Goal: Communication & Community: Answer question/provide support

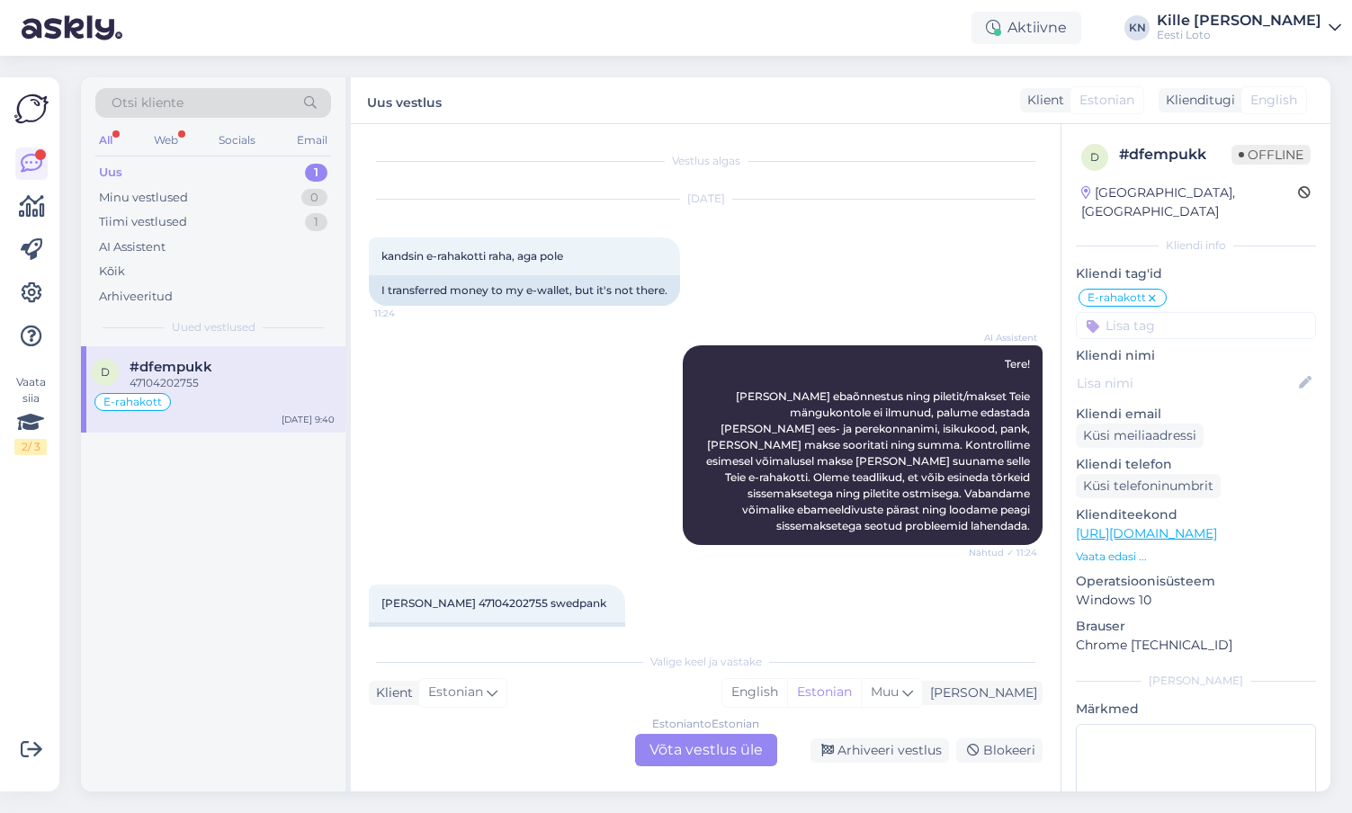
scroll to position [1154, 0]
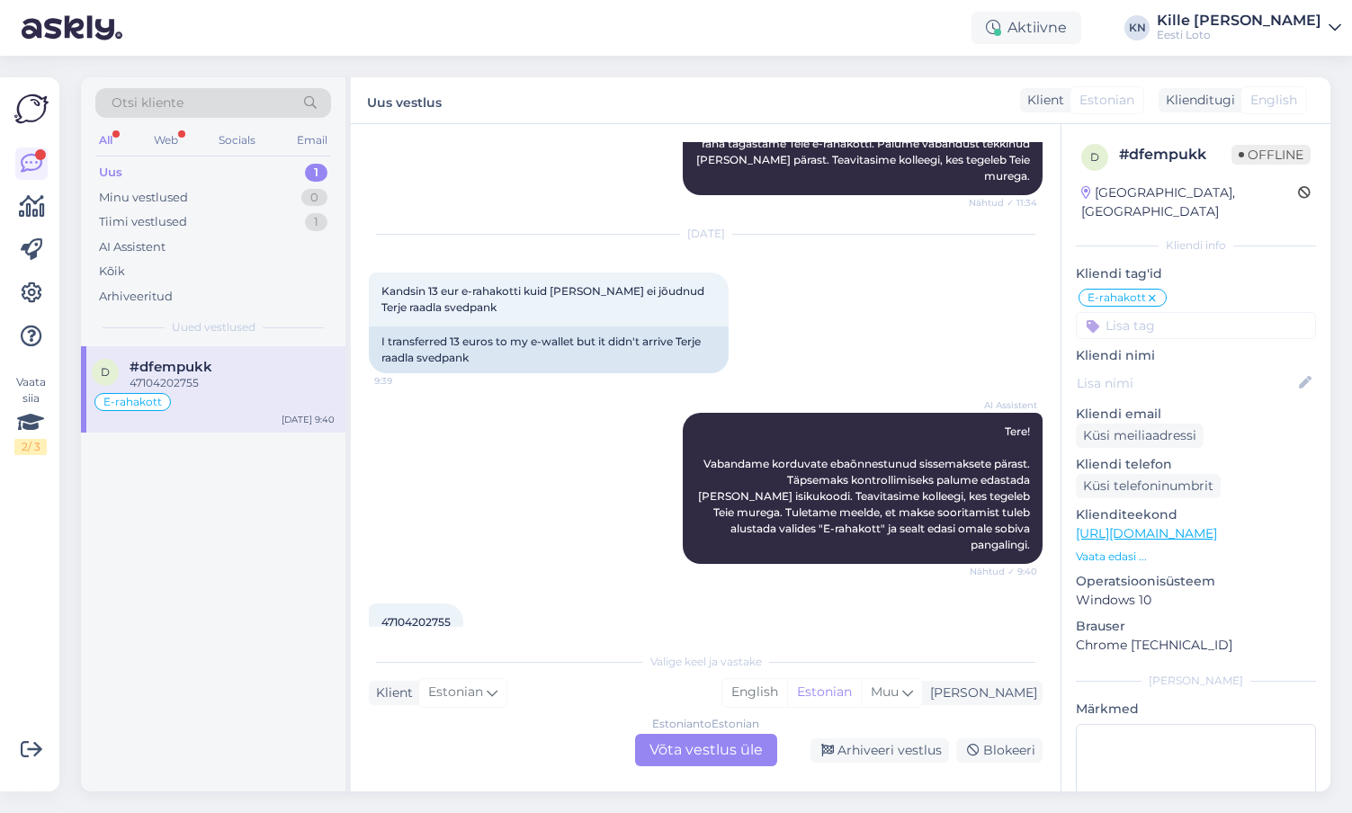
click at [678, 738] on div "Estonian to Estonian Võta vestlus üle" at bounding box center [706, 750] width 142 height 32
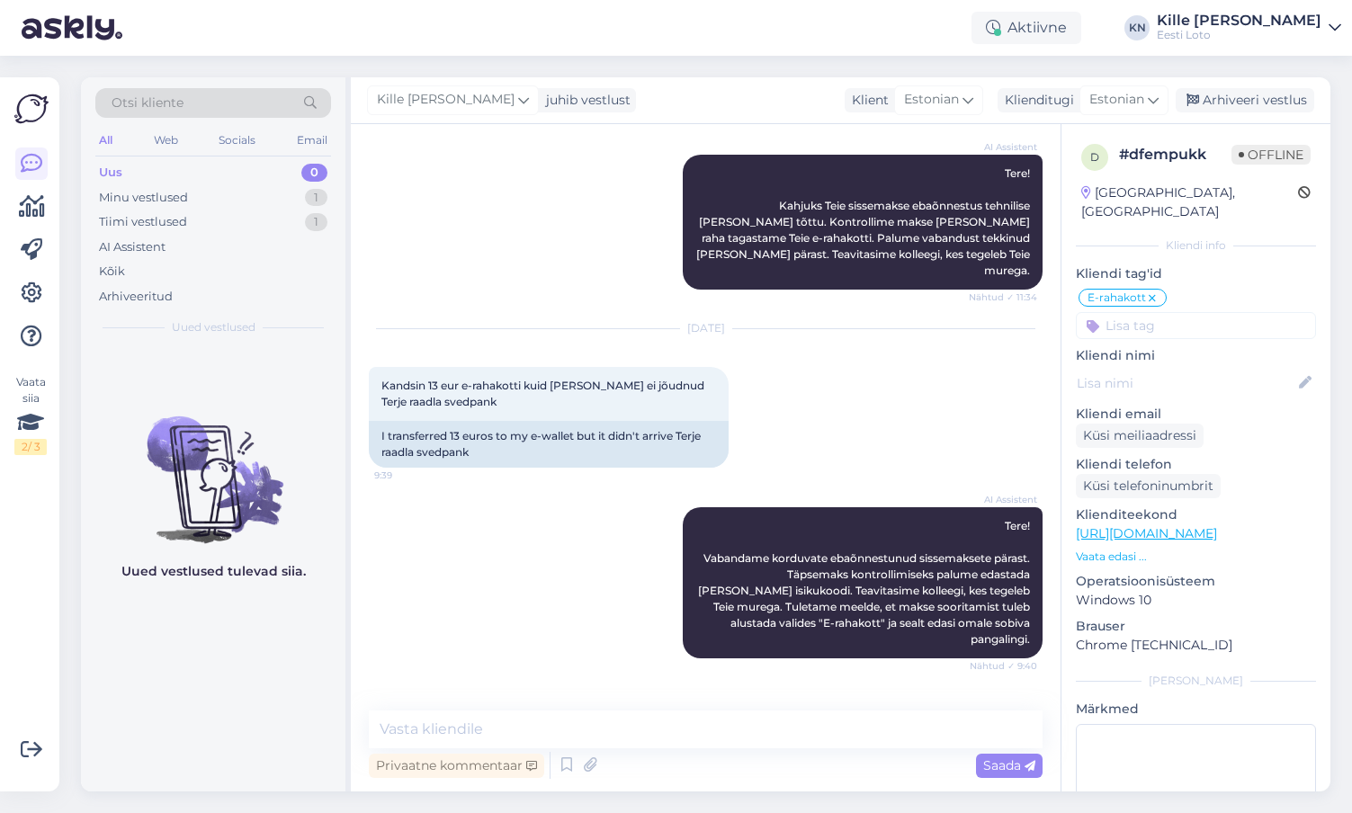
scroll to position [1059, 0]
click at [402, 380] on span "Kandsin 13 eur e-rahakotti kuid [PERSON_NAME] ei jõudnud Terje raadla svedpank" at bounding box center [544, 395] width 326 height 30
copy span "raadla"
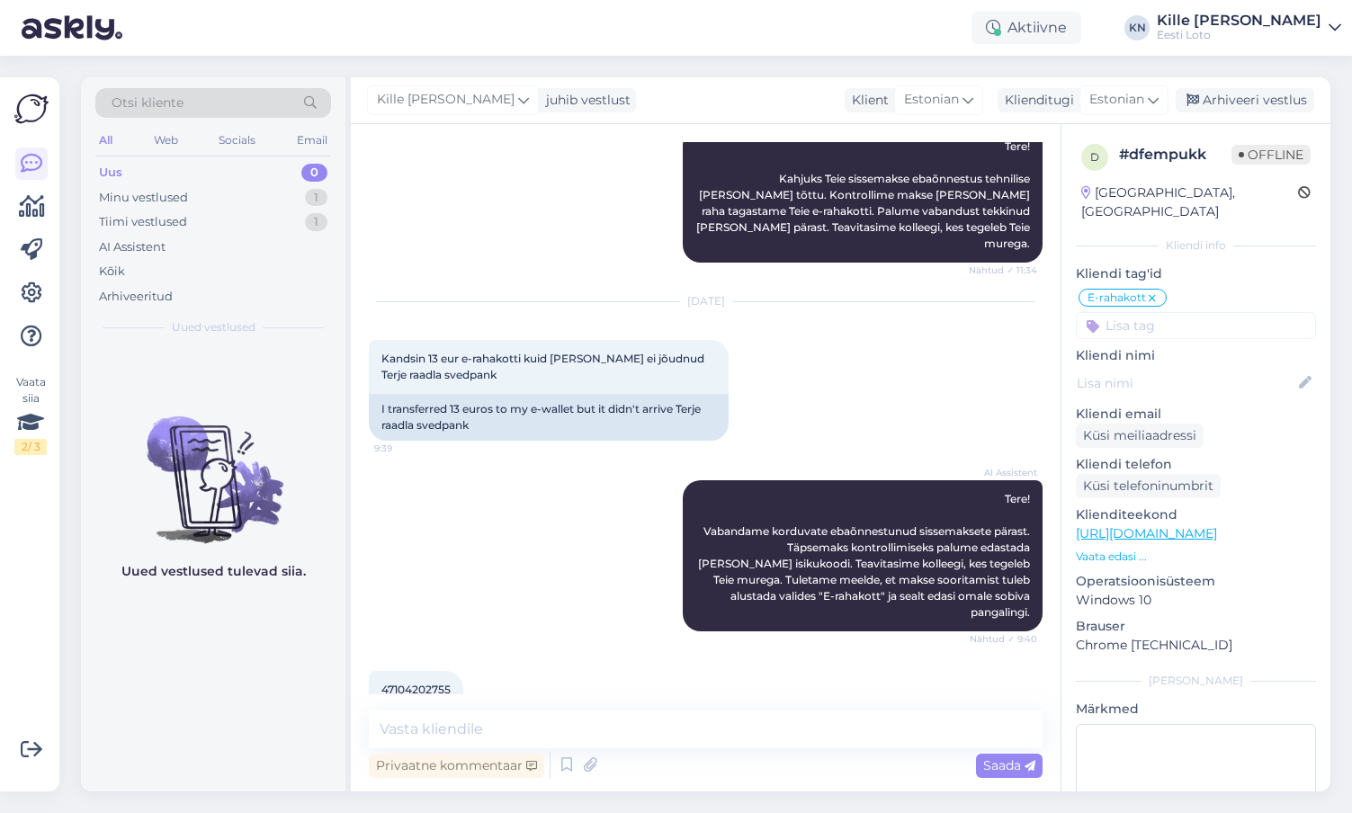
click at [557, 651] on div "47104202755 9:40 47104202755" at bounding box center [706, 705] width 674 height 108
click at [409, 683] on span "47104202755" at bounding box center [415, 689] width 69 height 13
copy span "47104202755"
click at [575, 394] on div "I transferred 13 euros to my e-wallet but it didn't arrive Terje raadla svedpank" at bounding box center [549, 417] width 360 height 47
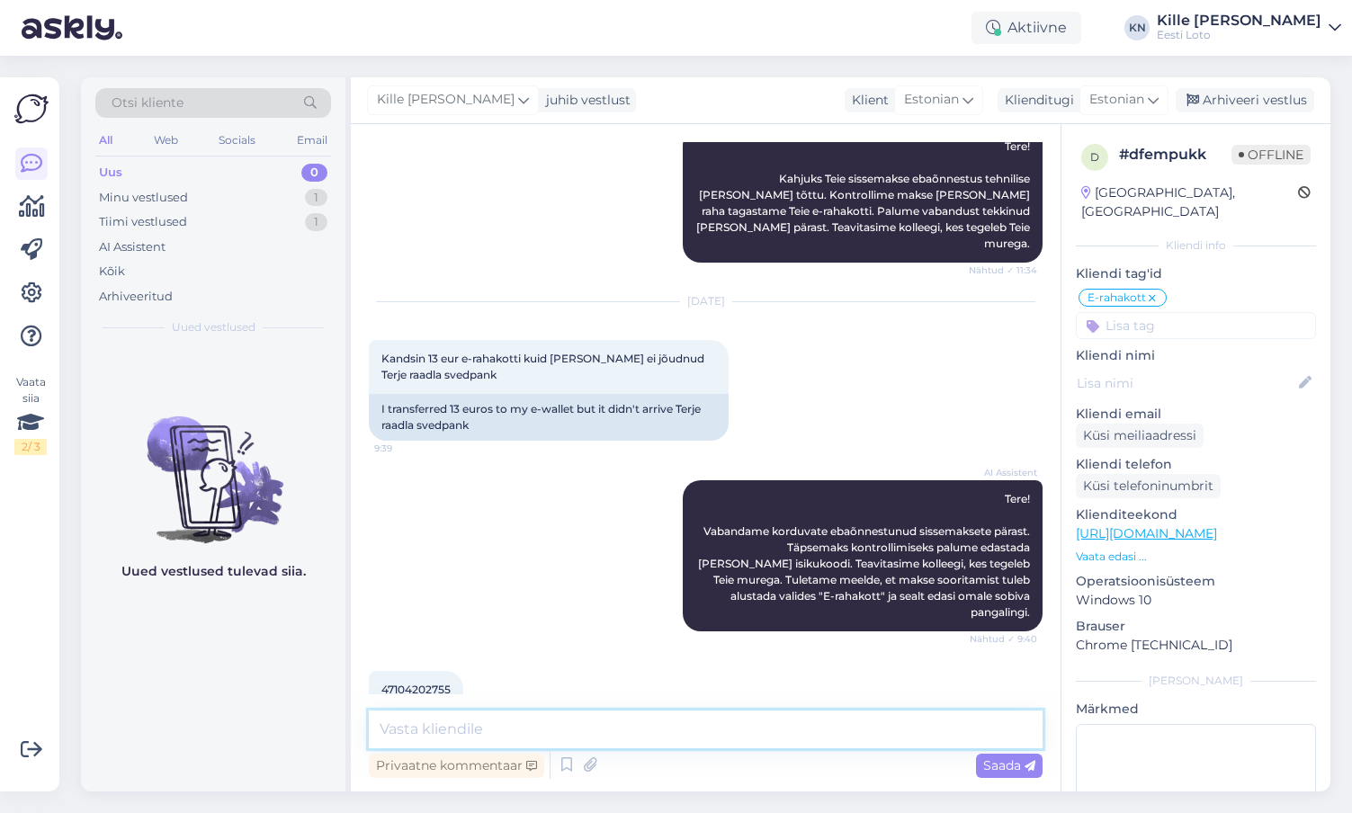
click at [530, 741] on textarea at bounding box center [706, 730] width 674 height 38
type textarea "<"
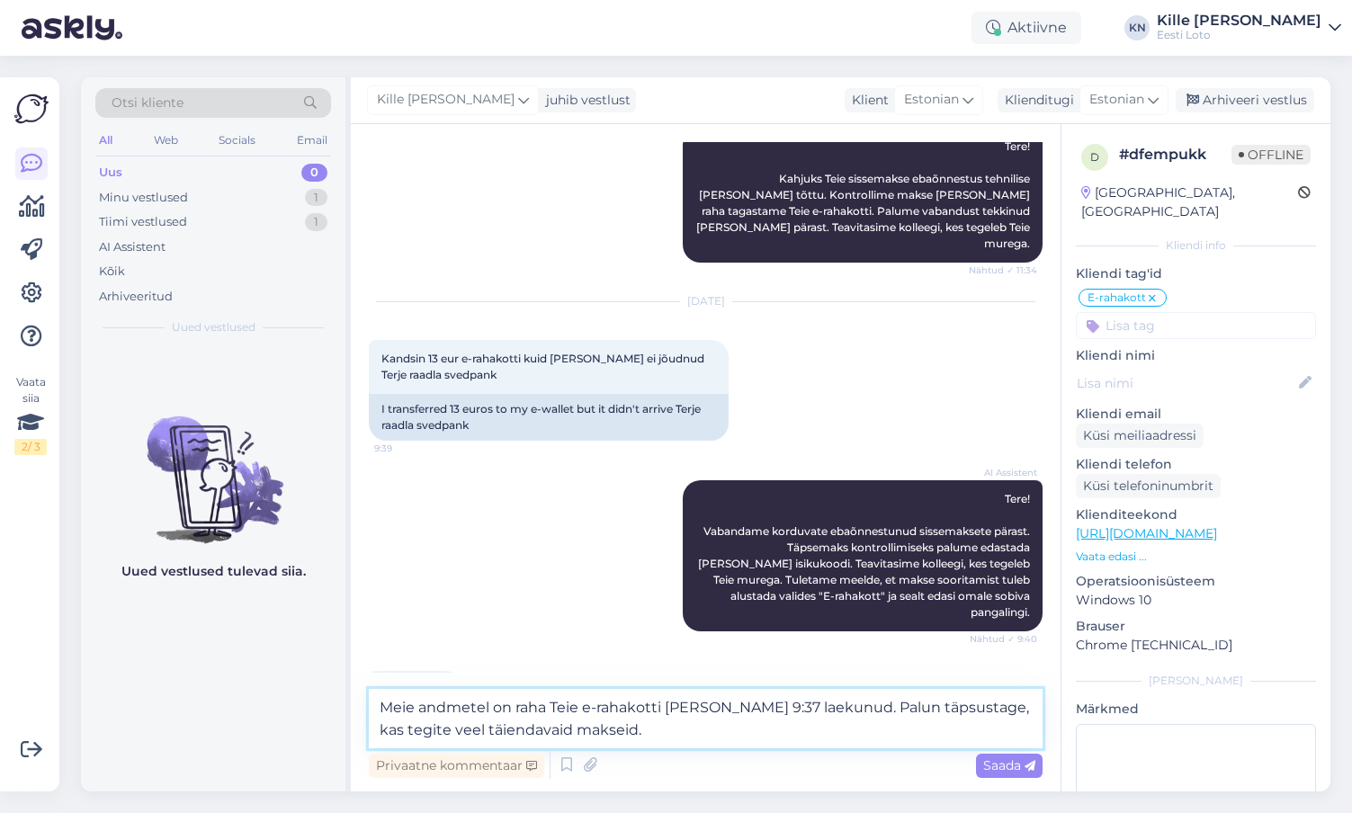
type textarea "Meie andmetel on raha Teie e-rahakotti [PERSON_NAME] 9:37 laekunud. Palun täpsu…"
click at [1010, 754] on div "Saada" at bounding box center [1009, 766] width 67 height 24
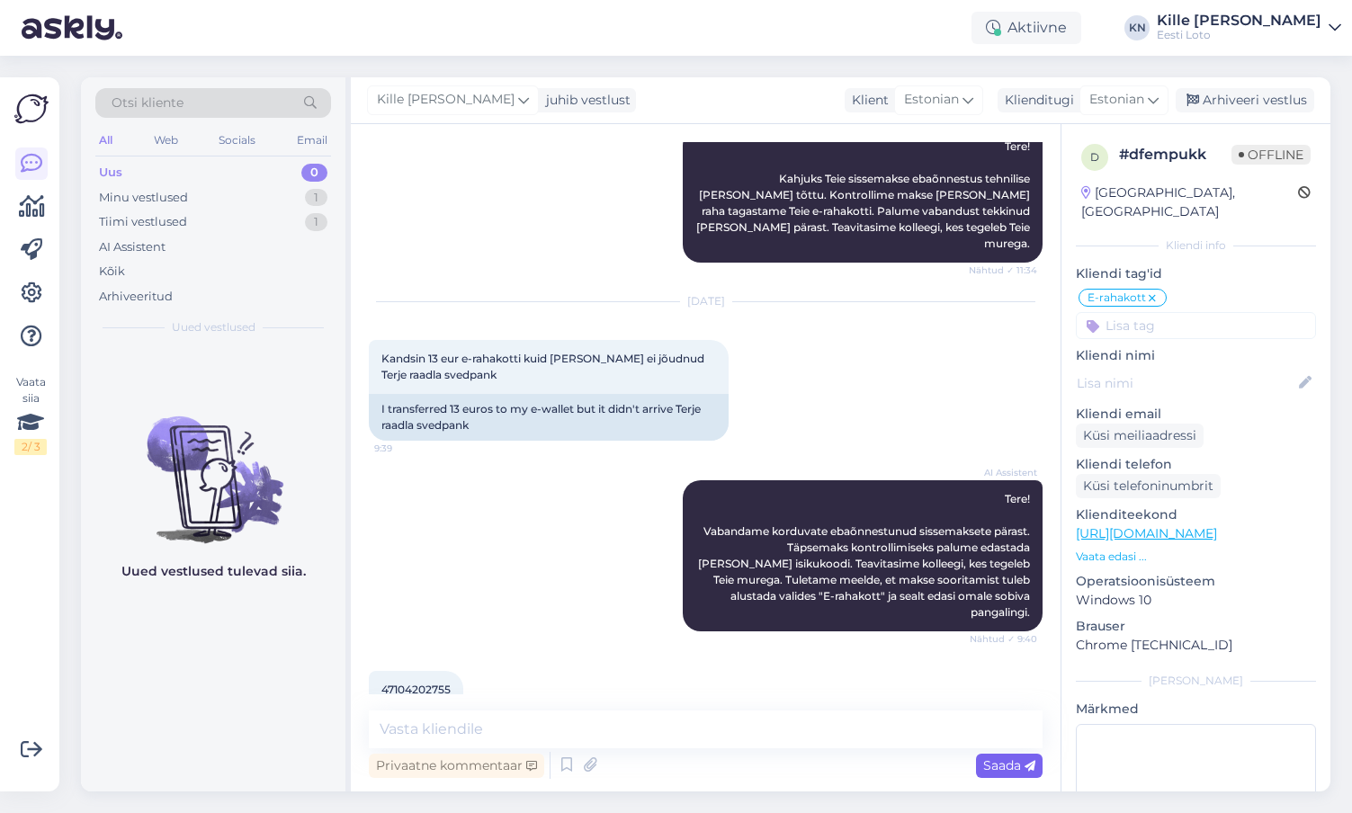
scroll to position [1180, 0]
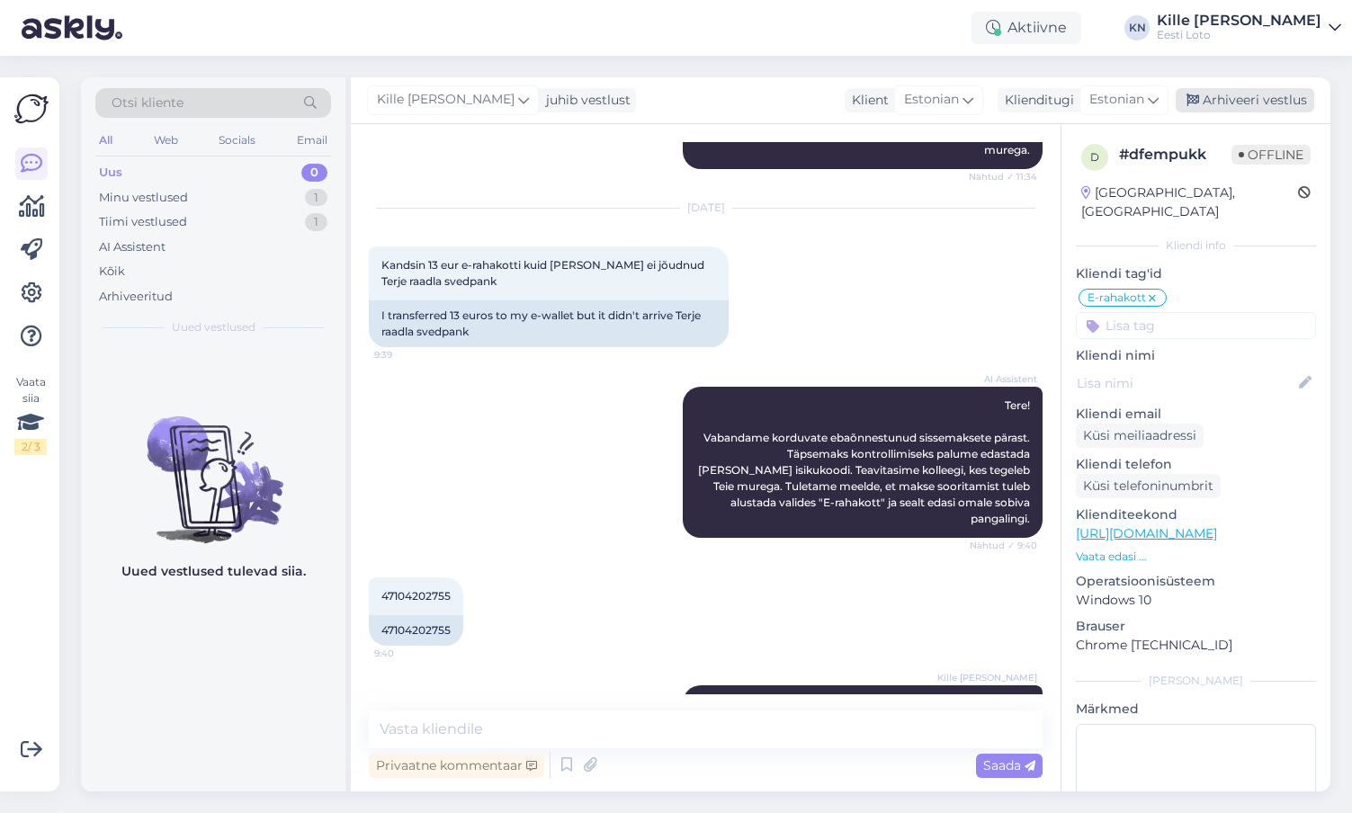
click at [1229, 95] on div "Arhiveeri vestlus" at bounding box center [1245, 100] width 139 height 24
